Goal: Task Accomplishment & Management: Manage account settings

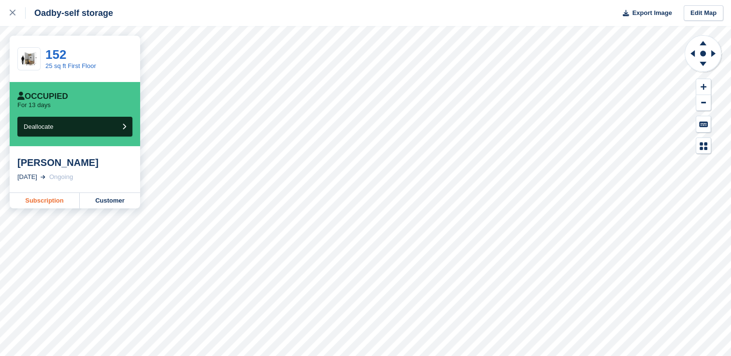
click at [51, 202] on link "Subscription" at bounding box center [45, 200] width 70 height 15
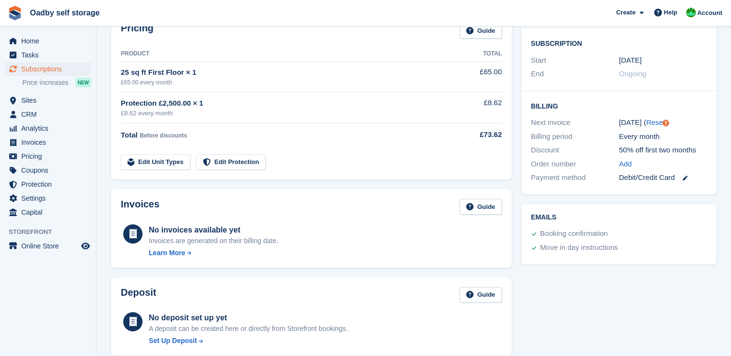
scroll to position [156, 0]
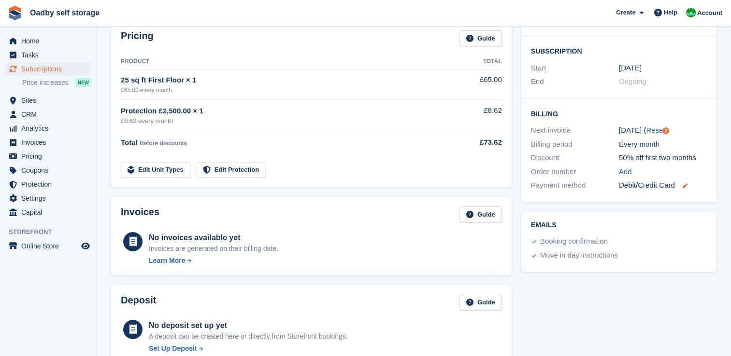
click at [684, 186] on icon at bounding box center [684, 186] width 5 height 5
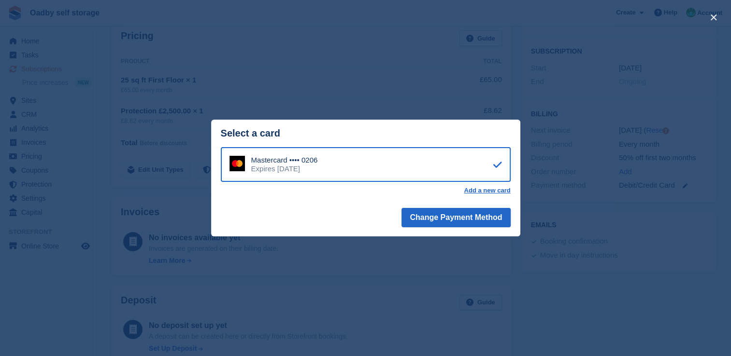
click at [418, 280] on div "close" at bounding box center [365, 178] width 731 height 356
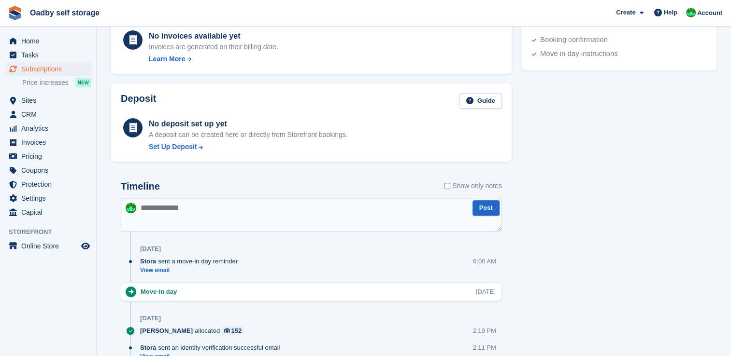
scroll to position [253, 0]
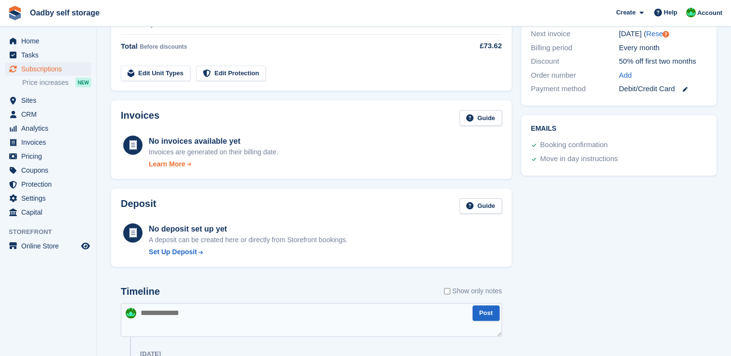
click at [164, 163] on div "Learn More" at bounding box center [167, 164] width 36 height 10
